Goal: Contribute content

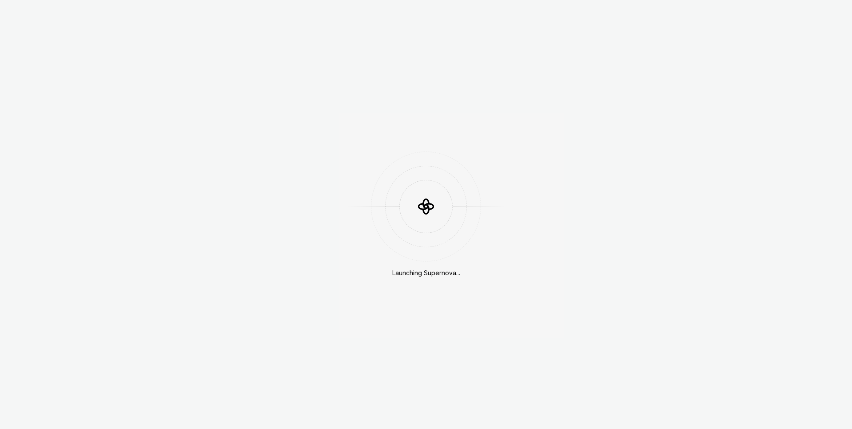
click at [652, 23] on div "Launching Supernova..." at bounding box center [426, 214] width 852 height 429
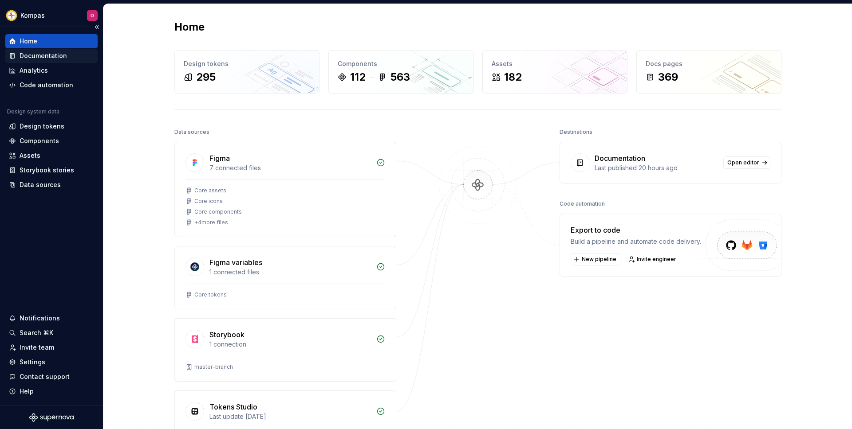
click at [65, 57] on div "Documentation" at bounding box center [51, 55] width 85 height 9
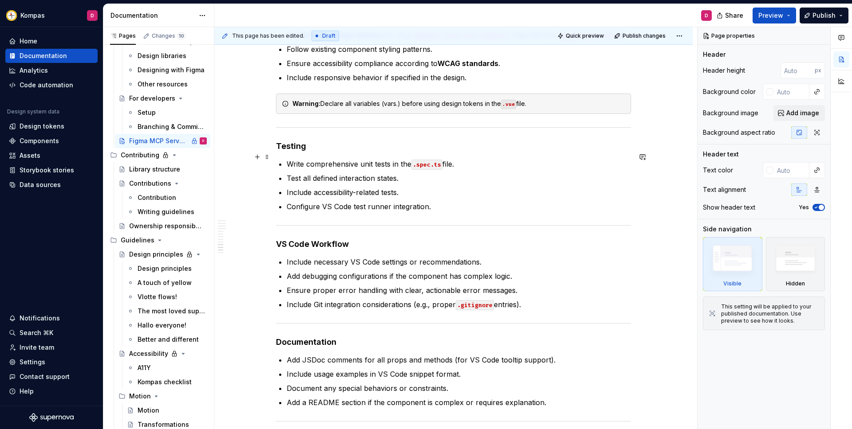
scroll to position [938, 0]
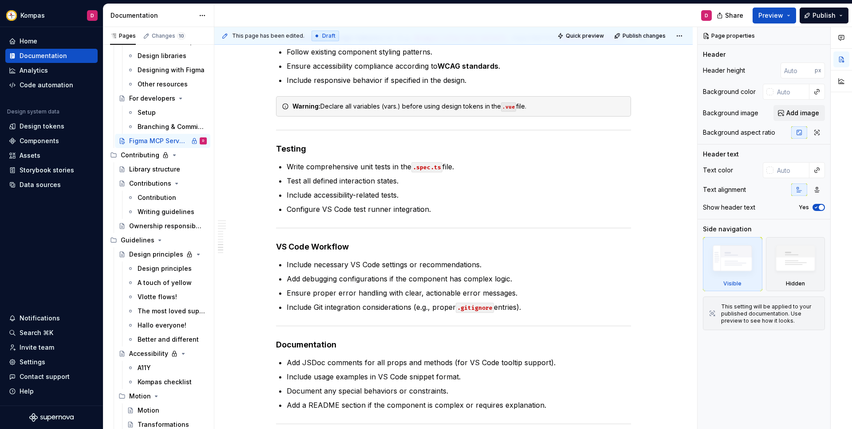
click at [326, 35] on span "Draft" at bounding box center [328, 35] width 13 height 7
click at [292, 35] on span "This page has been edited." at bounding box center [268, 35] width 72 height 7
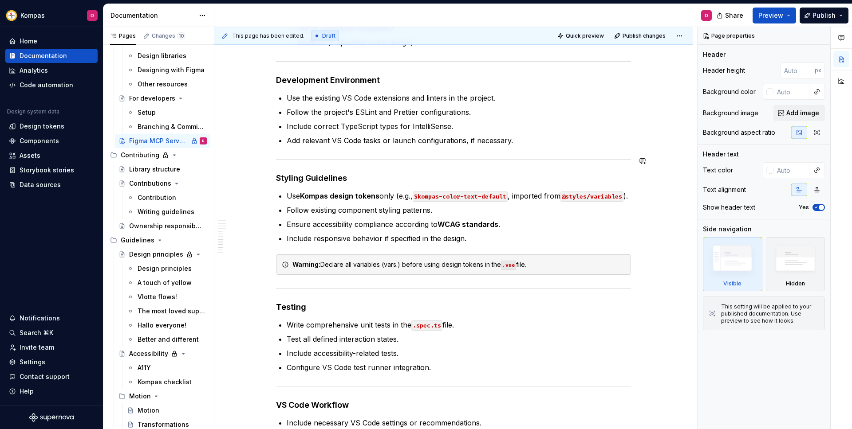
scroll to position [295, 0]
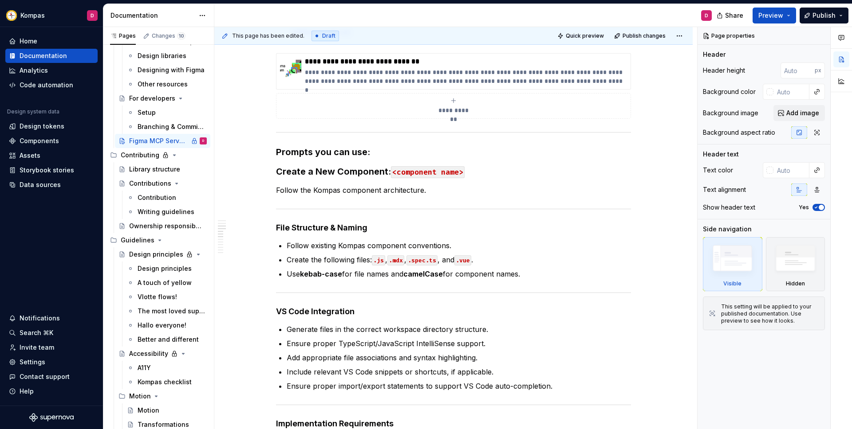
type textarea "*"
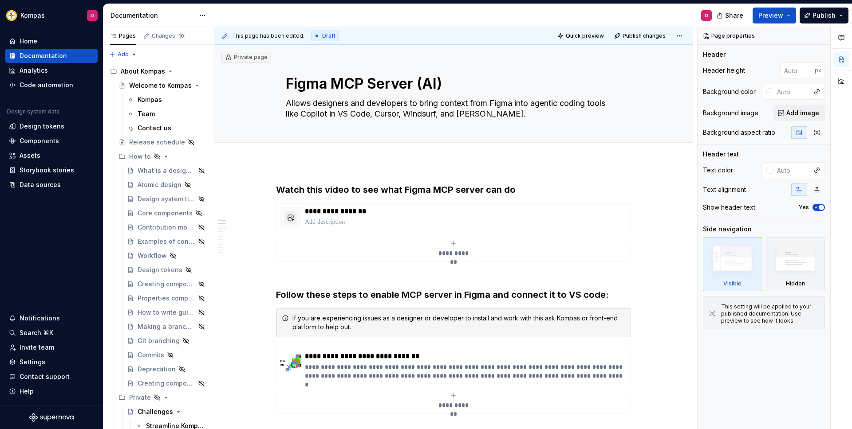
click at [326, 37] on span "Draft" at bounding box center [328, 35] width 13 height 7
click at [675, 36] on div "Quick preview Publish changes" at bounding box center [620, 36] width 131 height 12
click at [677, 36] on div "Quick preview Publish changes" at bounding box center [620, 36] width 131 height 12
click at [679, 36] on html "Kompas D Home Documentation Analytics Code automation Design system data Design…" at bounding box center [426, 214] width 852 height 429
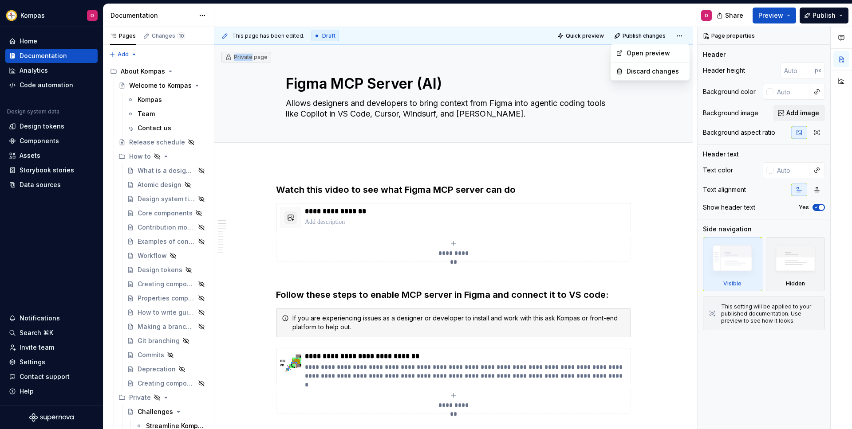
click at [511, 87] on html "Kompas D Home Documentation Analytics Code automation Design system data Design…" at bounding box center [426, 214] width 852 height 429
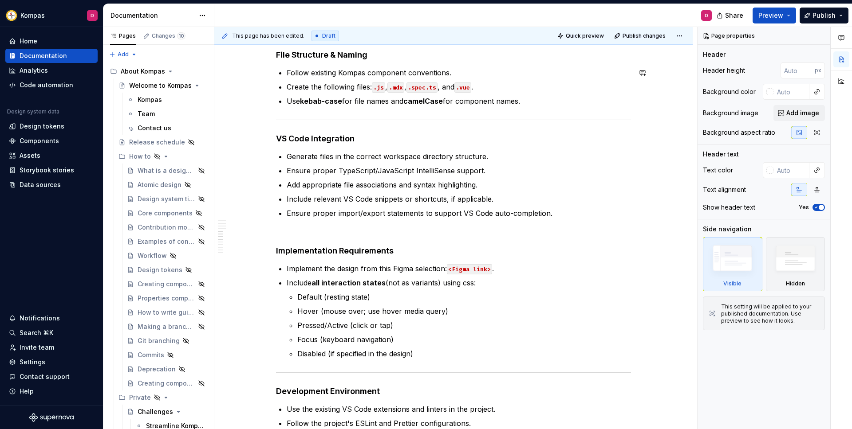
scroll to position [471, 0]
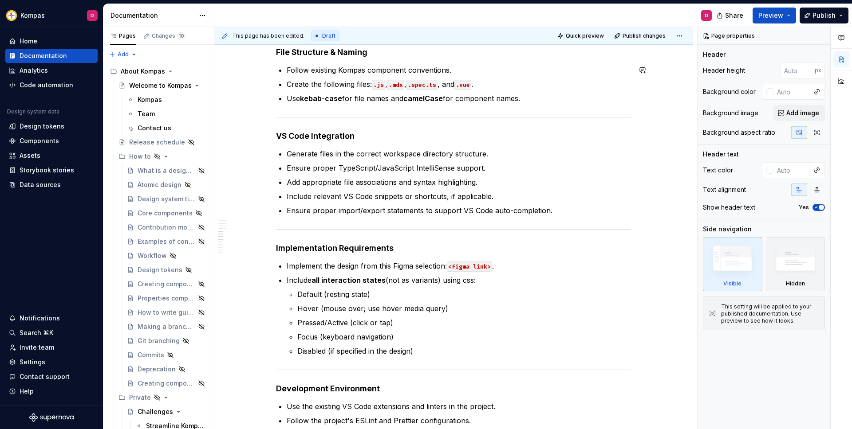
type textarea "*"
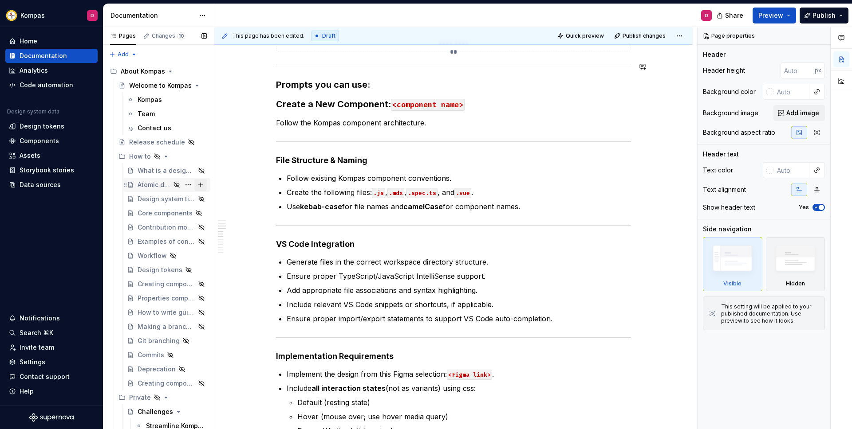
scroll to position [0, 0]
type textarea "*"
